Goal: Transaction & Acquisition: Purchase product/service

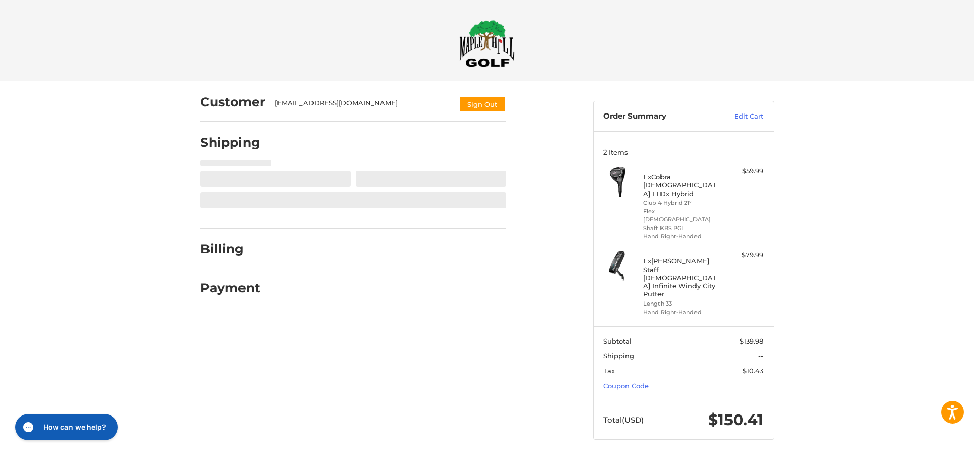
select select "**"
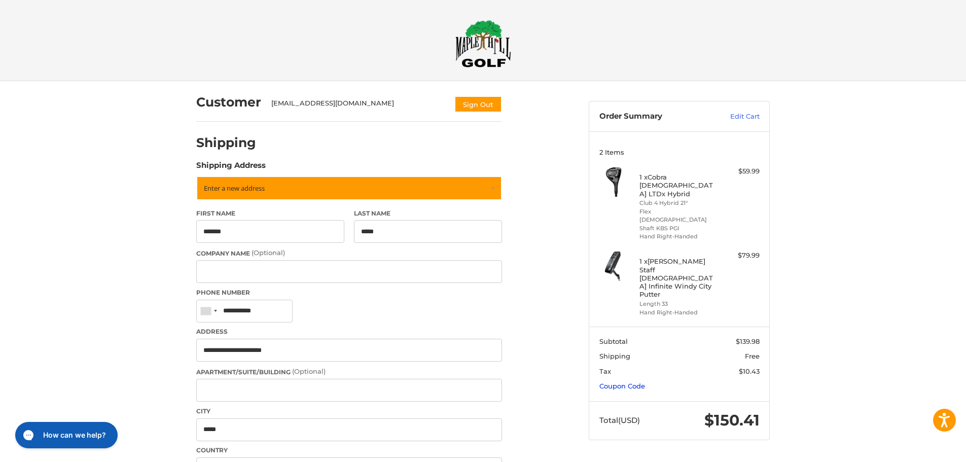
click at [625, 382] on link "Coupon Code" at bounding box center [622, 386] width 46 height 8
click at [614, 396] on input "Gift Certificate or Coupon Code" at bounding box center [650, 407] width 102 height 23
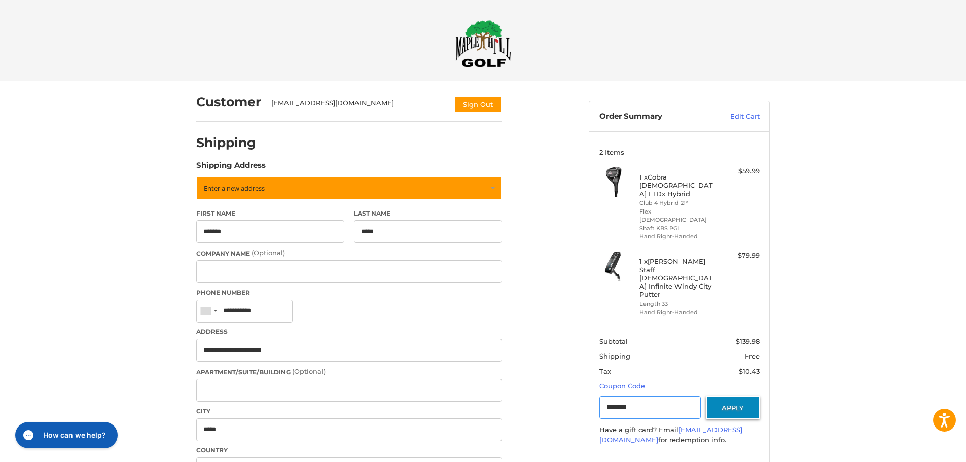
type input "********"
click at [730, 396] on button "Apply" at bounding box center [733, 407] width 54 height 23
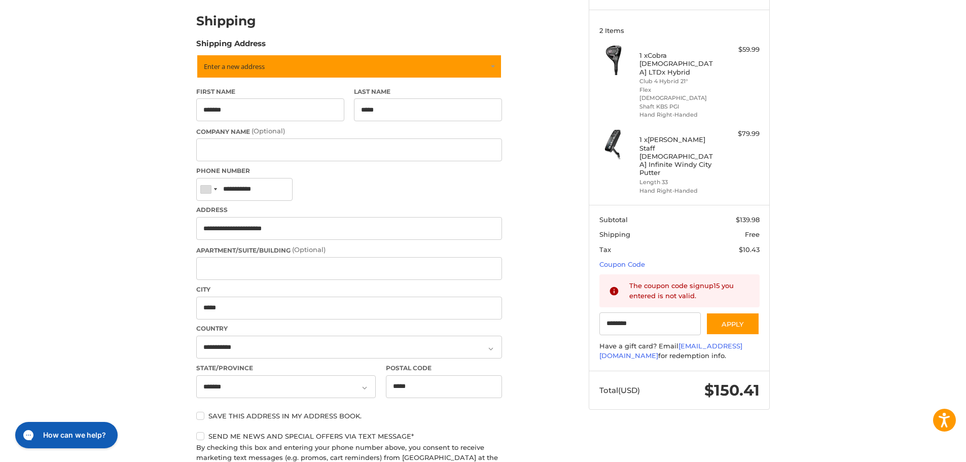
scroll to position [203, 0]
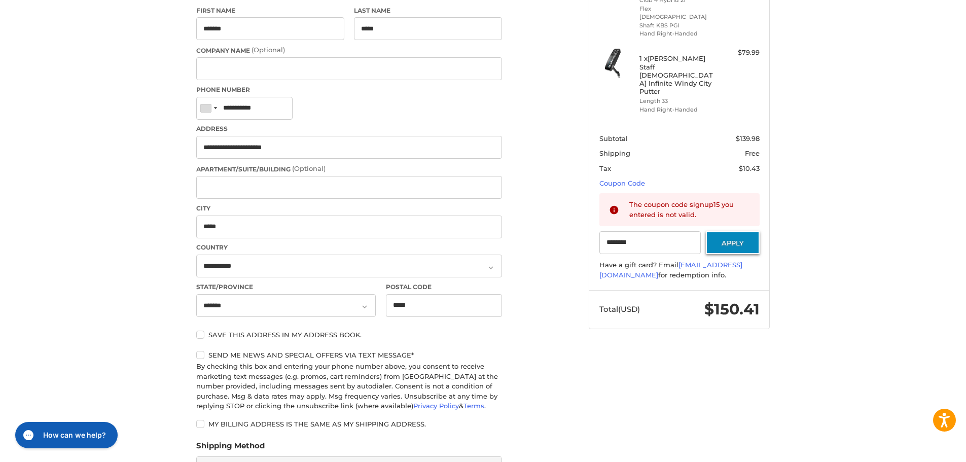
click at [746, 231] on button "Apply" at bounding box center [733, 242] width 54 height 23
drag, startPoint x: 642, startPoint y: 210, endPoint x: 584, endPoint y: 203, distance: 58.7
click at [584, 203] on aside "Order Summary Edit Cart 2 Items 1 x Cobra [DEMOGRAPHIC_DATA] LTDx Hybrid Club 4…" at bounding box center [679, 108] width 196 height 460
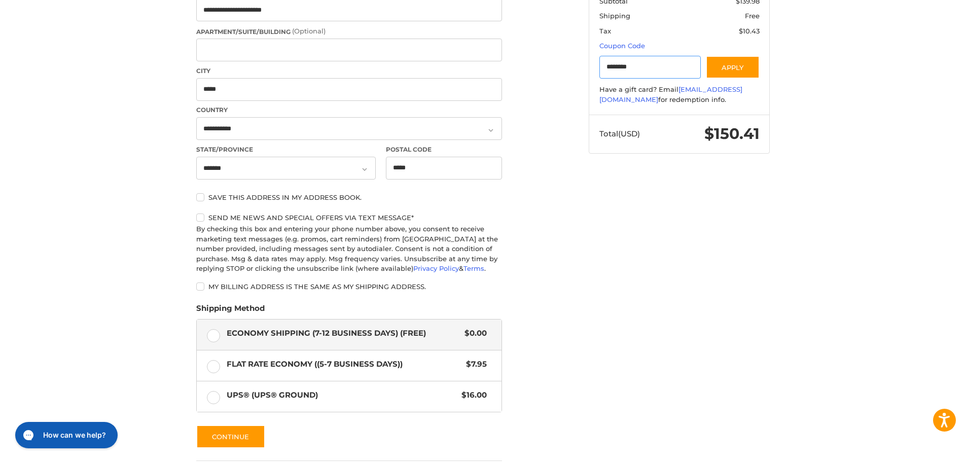
scroll to position [355, 0]
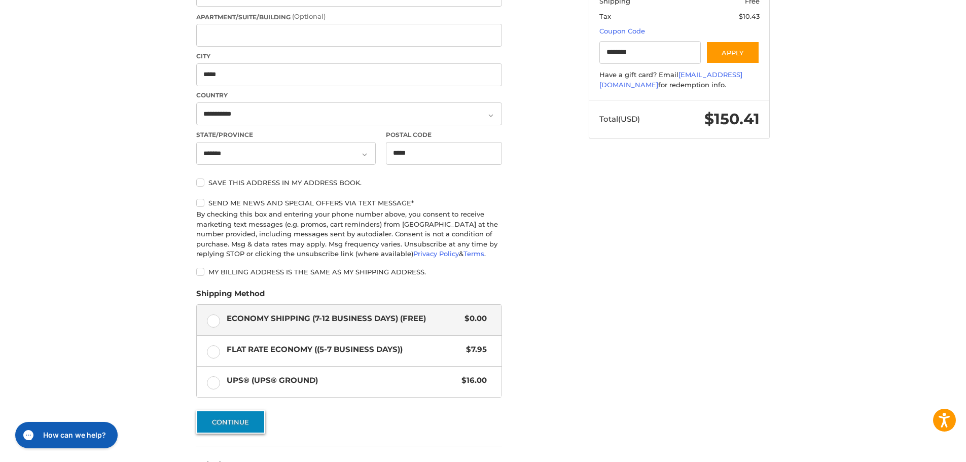
click at [225, 419] on button "Continue" at bounding box center [230, 421] width 69 height 23
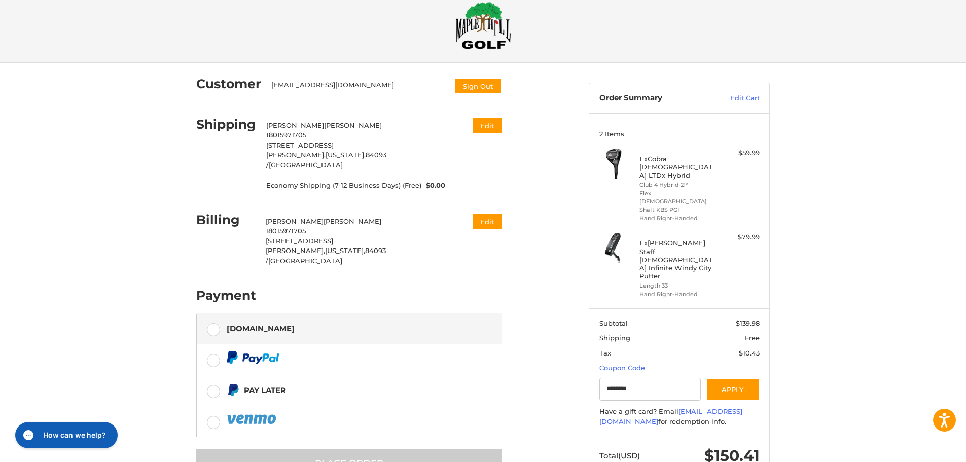
scroll to position [37, 0]
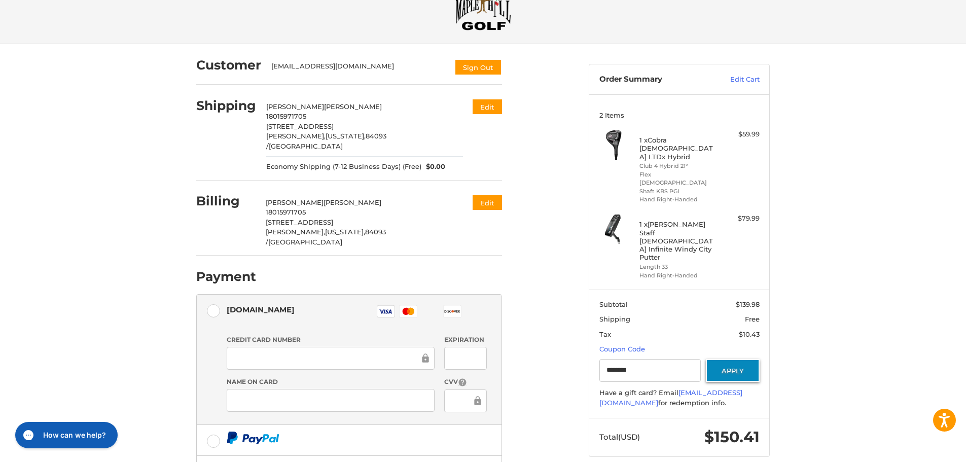
click at [739, 359] on button "Apply" at bounding box center [733, 370] width 54 height 23
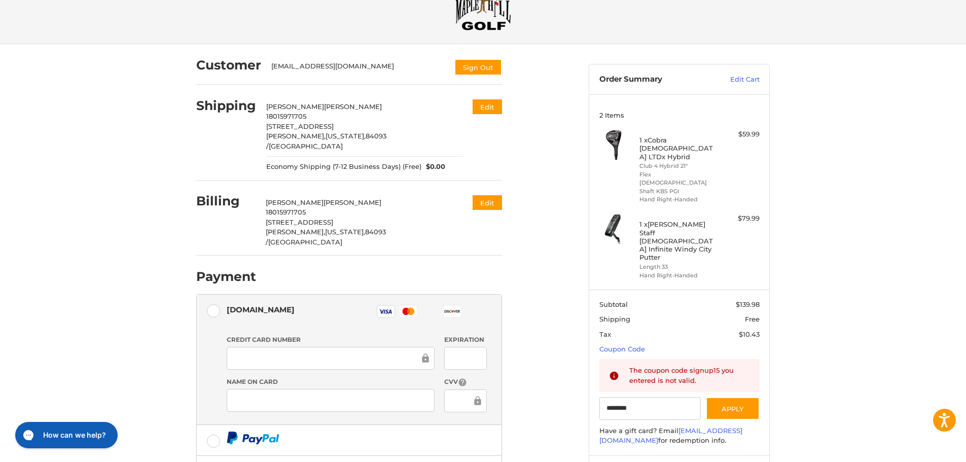
click at [667, 220] on h4 "1 x [PERSON_NAME] Staff [DEMOGRAPHIC_DATA] Infinite Windy City Putter" at bounding box center [678, 240] width 78 height 41
click at [682, 220] on h4 "1 x [PERSON_NAME] Staff [DEMOGRAPHIC_DATA] Infinite Windy City Putter" at bounding box center [678, 240] width 78 height 41
click at [746, 77] on link "Edit Cart" at bounding box center [733, 80] width 51 height 10
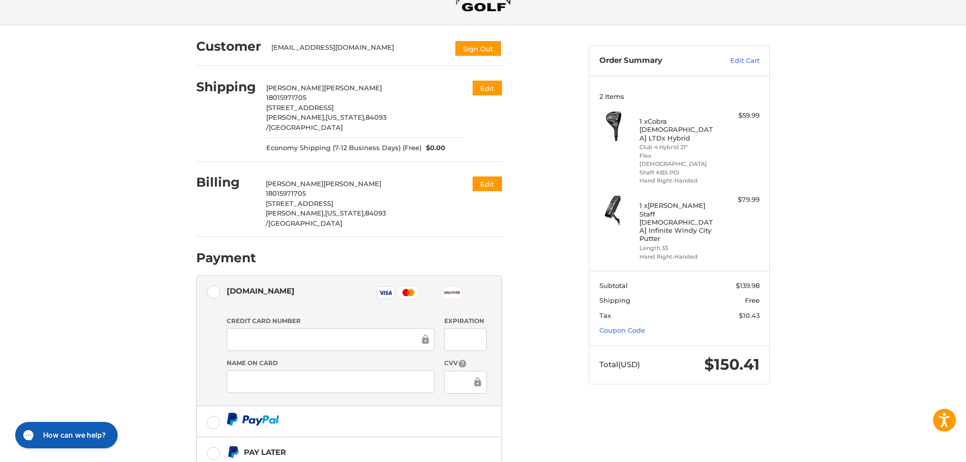
scroll to position [51, 0]
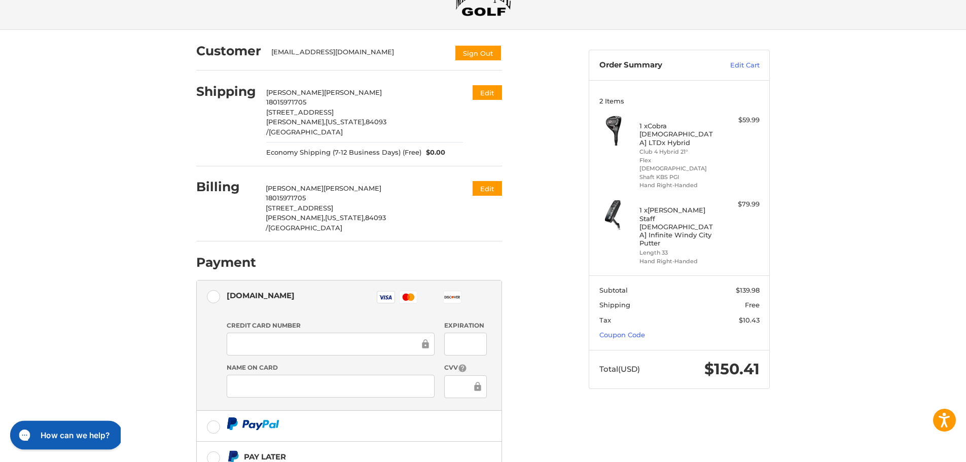
click at [71, 437] on h1 "How can we help?" at bounding box center [75, 434] width 69 height 11
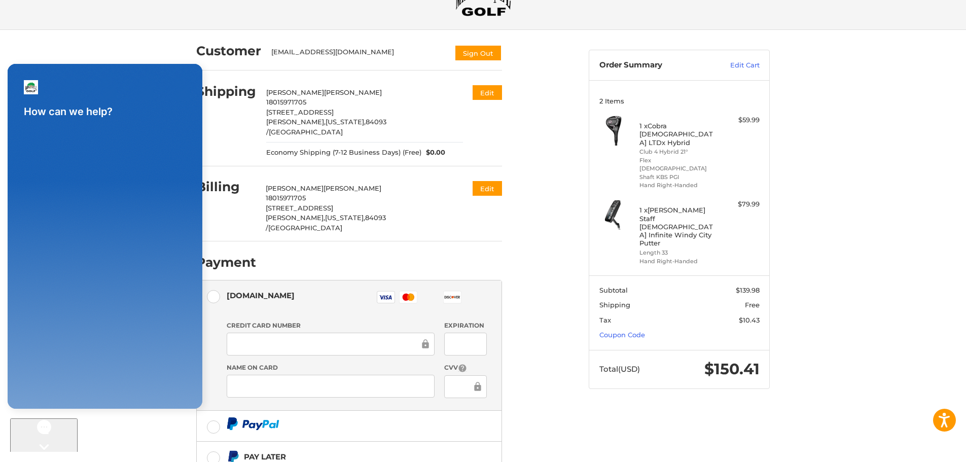
scroll to position [0, 0]
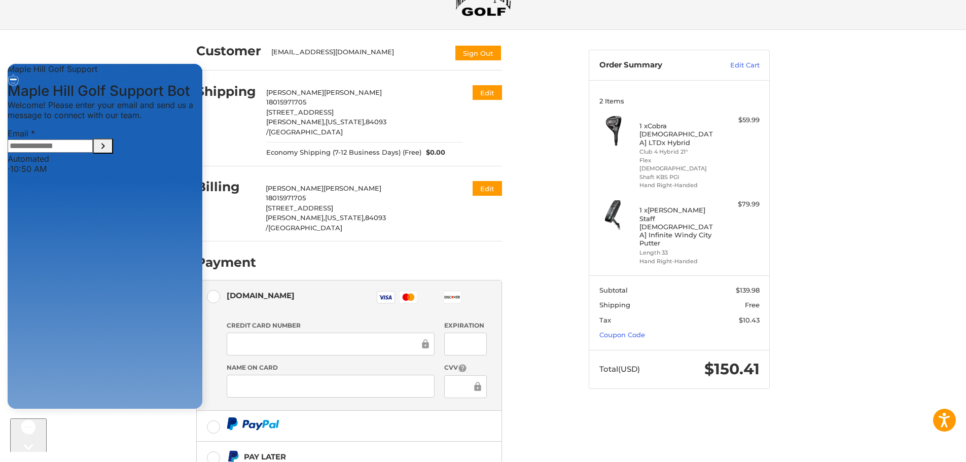
click at [58, 153] on input "Email" at bounding box center [50, 145] width 85 height 13
type input "**********"
click at [109, 152] on icon "Submit Email" at bounding box center [103, 146] width 12 height 12
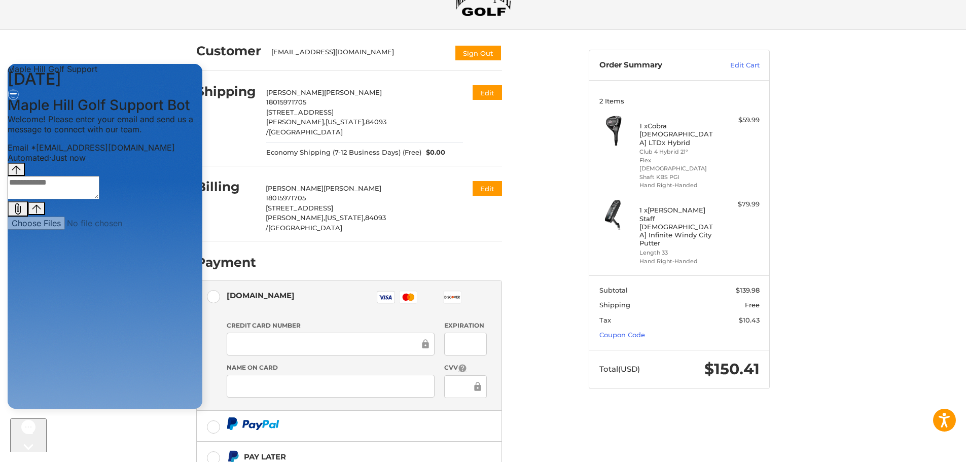
click at [50, 199] on textarea "live chat message input" at bounding box center [54, 187] width 92 height 23
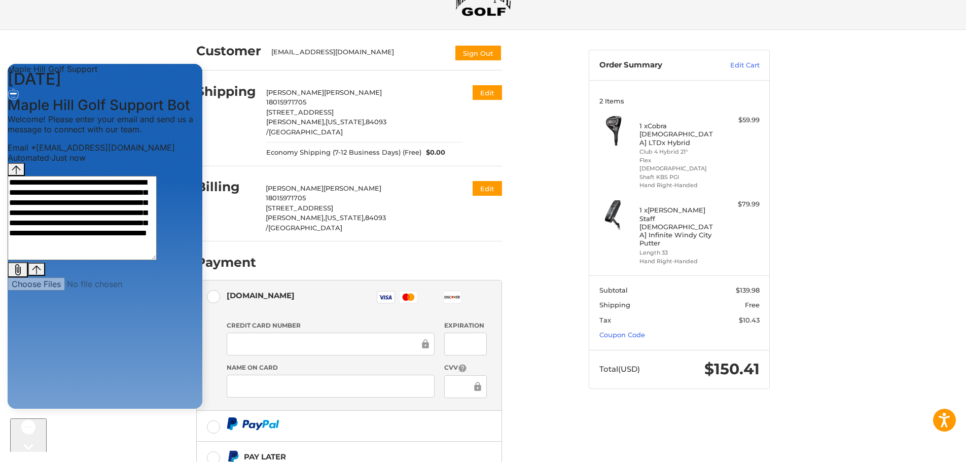
click at [35, 260] on textarea "**********" at bounding box center [82, 218] width 149 height 84
type textarea "**********"
click at [28, 459] on icon "Gorgias live chat" at bounding box center [28, 464] width 10 height 10
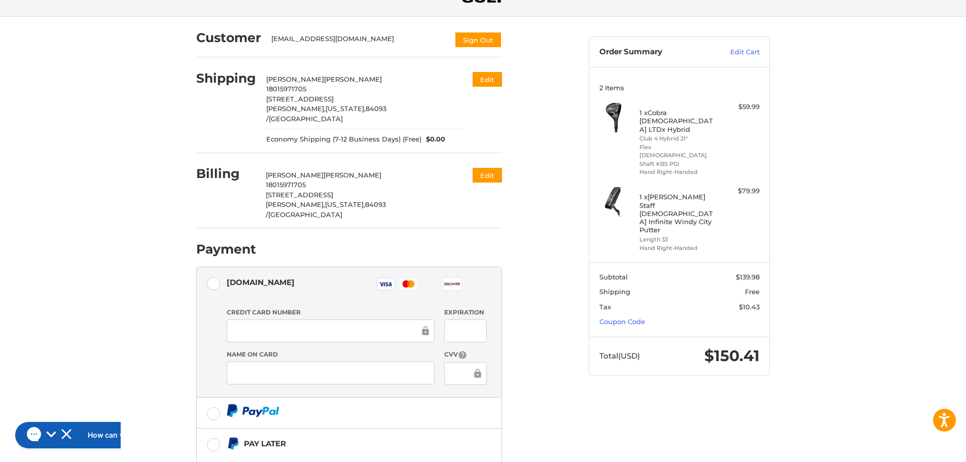
scroll to position [153, 0]
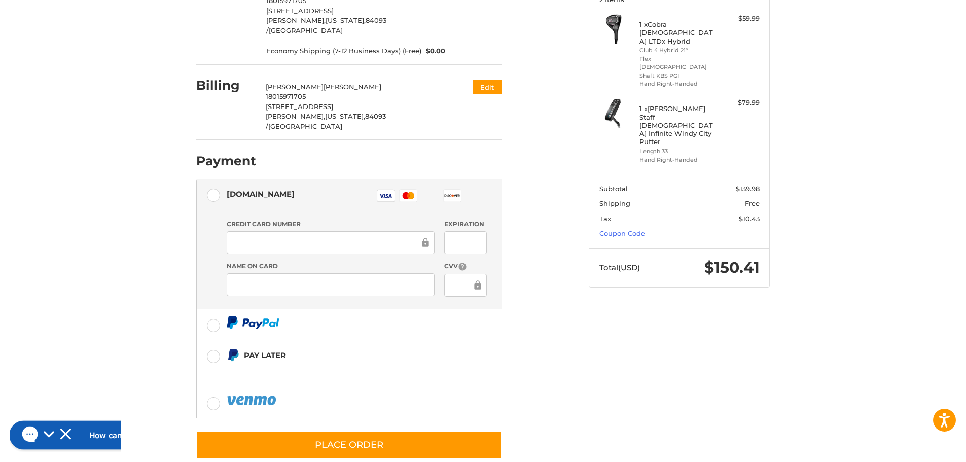
click at [89, 439] on h1 "How can we help?" at bounding box center [123, 434] width 69 height 11
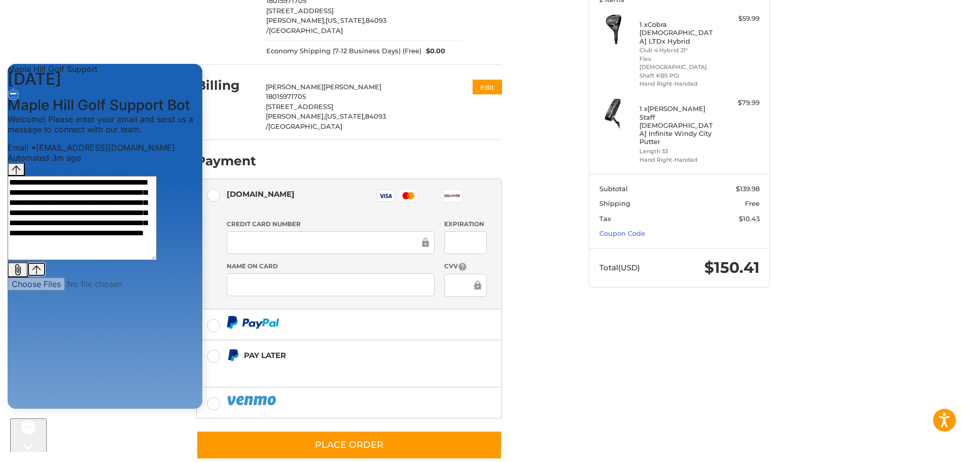
click at [41, 274] on icon "Send message" at bounding box center [36, 269] width 9 height 9
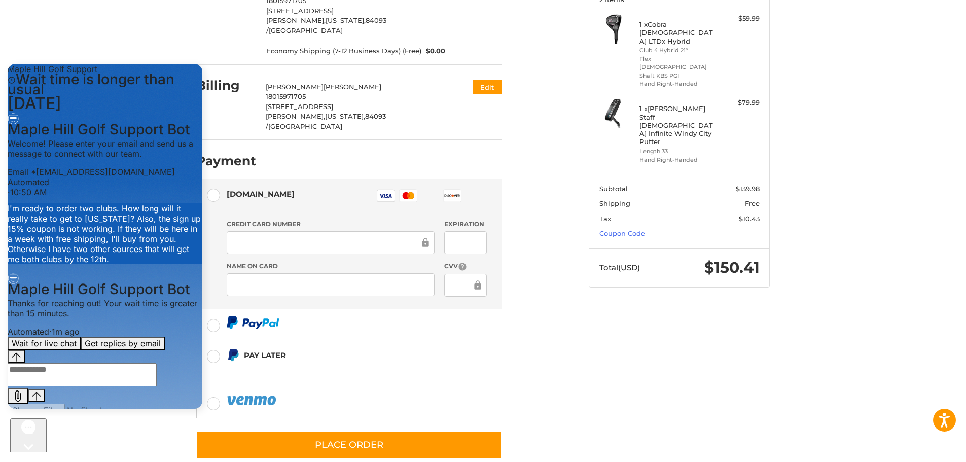
click at [212, 306] on ul "Authorize.net Visa Master Amex Discover Diners Club JCB Credit card Credit Card…" at bounding box center [349, 298] width 306 height 240
click at [113, 437] on div "Customer pklerose@comcast.net Sign Out Shipping Jeffrey Haber 18015971705 1919 …" at bounding box center [483, 205] width 966 height 553
click at [22, 459] on div "Gorgias live chat" at bounding box center [28, 465] width 28 height 13
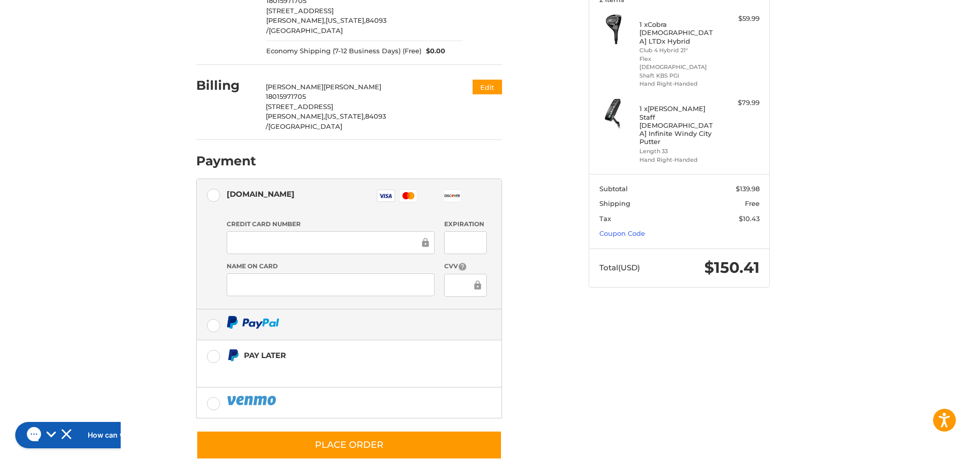
click at [209, 309] on label at bounding box center [349, 324] width 305 height 30
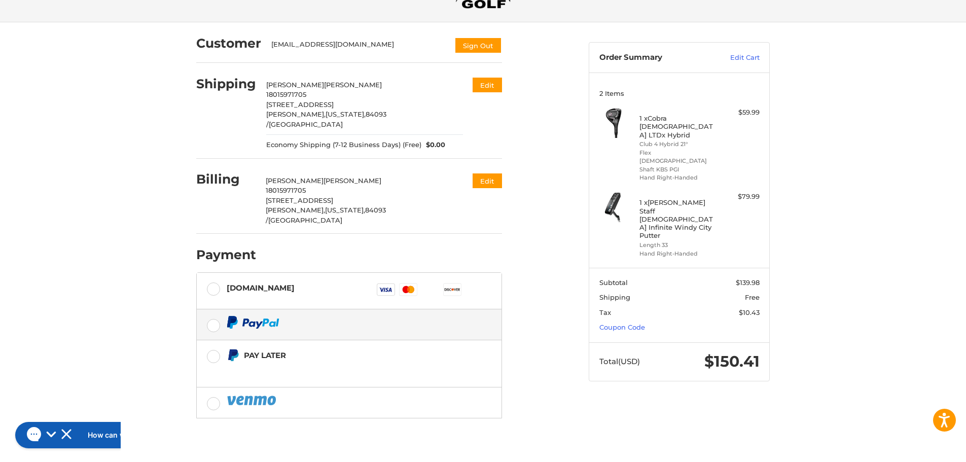
scroll to position [61, 0]
